Goal: Task Accomplishment & Management: Use online tool/utility

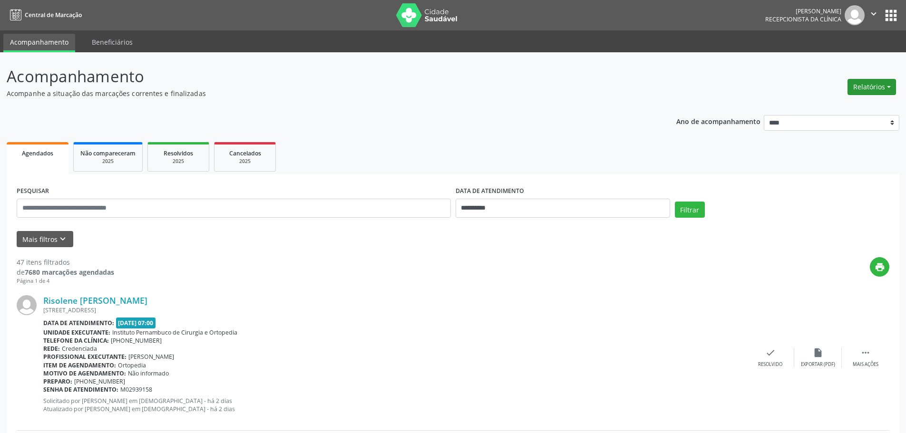
click at [857, 90] on button "Relatórios" at bounding box center [872, 87] width 49 height 16
click at [845, 107] on link "Agendamentos" at bounding box center [846, 107] width 102 height 13
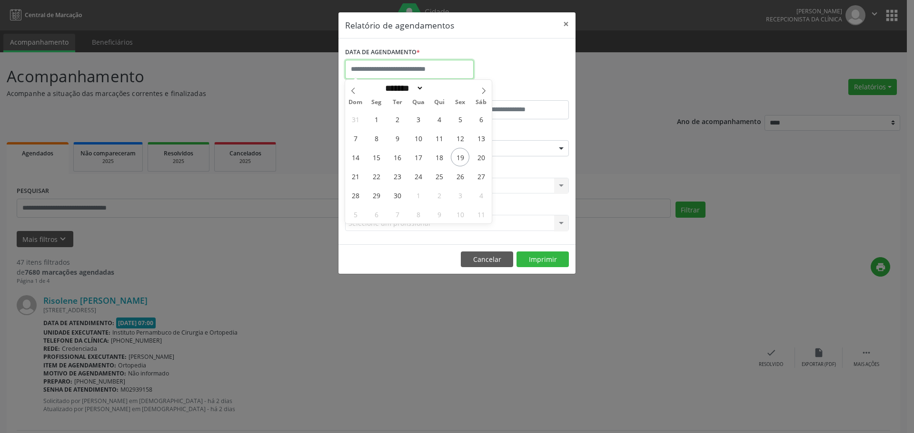
click at [433, 65] on input "text" at bounding box center [409, 69] width 128 height 19
click at [458, 155] on span "19" at bounding box center [460, 157] width 19 height 19
type input "**********"
click at [463, 153] on span "19" at bounding box center [460, 157] width 19 height 19
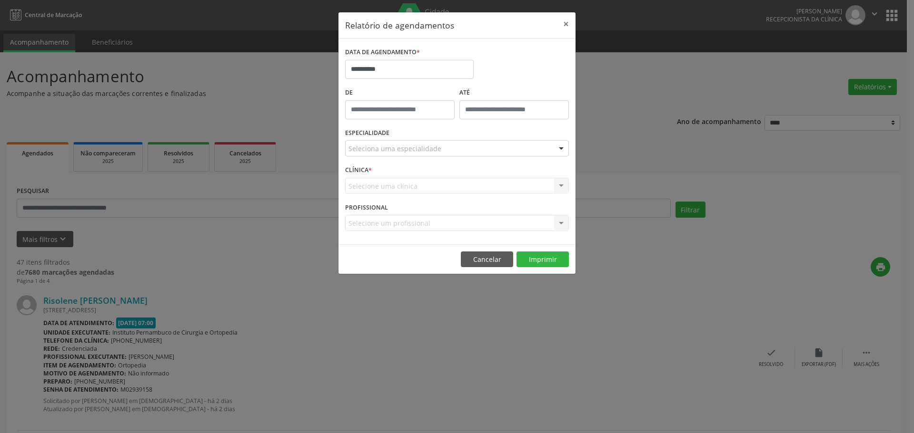
click at [454, 151] on div "Seleciona uma especialidade" at bounding box center [457, 148] width 224 height 16
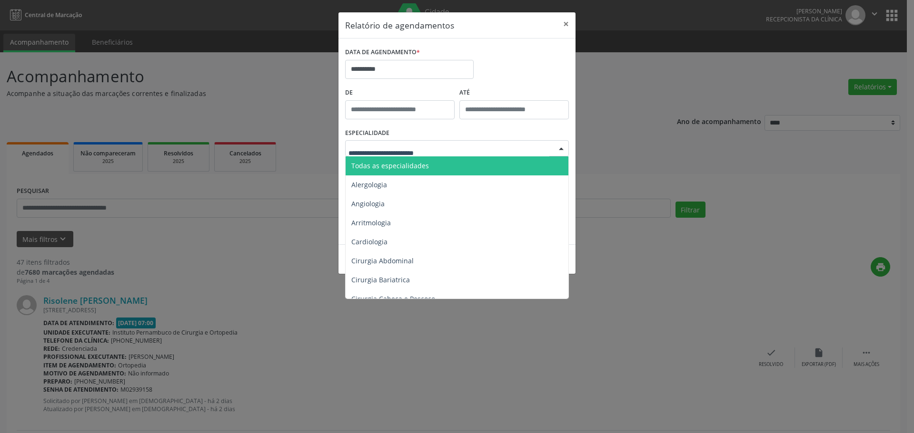
click at [441, 164] on span "Todas as especialidades" at bounding box center [457, 166] width 224 height 19
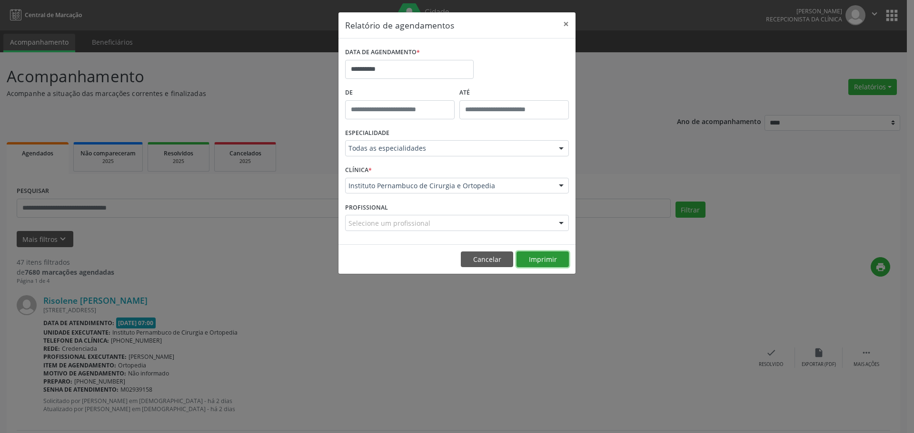
click at [536, 256] on button "Imprimir" at bounding box center [542, 260] width 52 height 16
